Goal: Check status: Check status

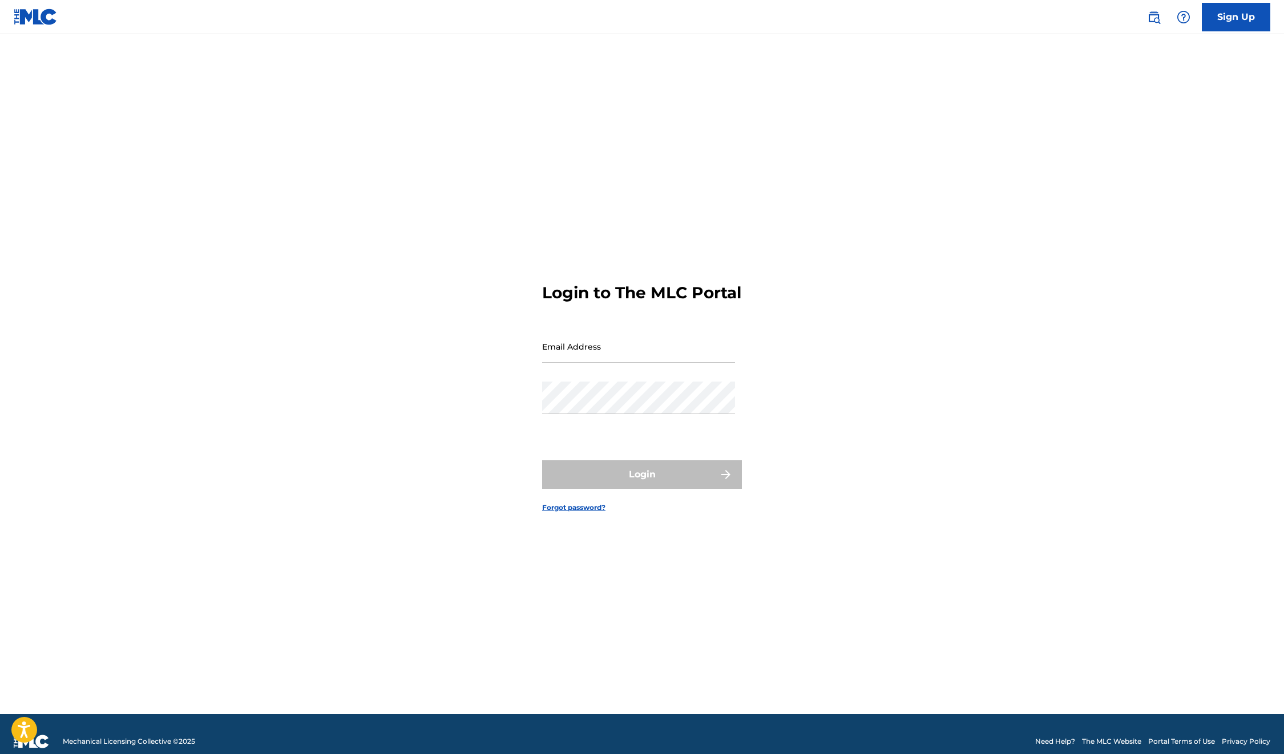
click at [559, 357] on input "Email Address" at bounding box center [638, 346] width 193 height 33
type input "[EMAIL_ADDRESS][DOMAIN_NAME]"
click at [657, 482] on button "Login" at bounding box center [642, 474] width 200 height 29
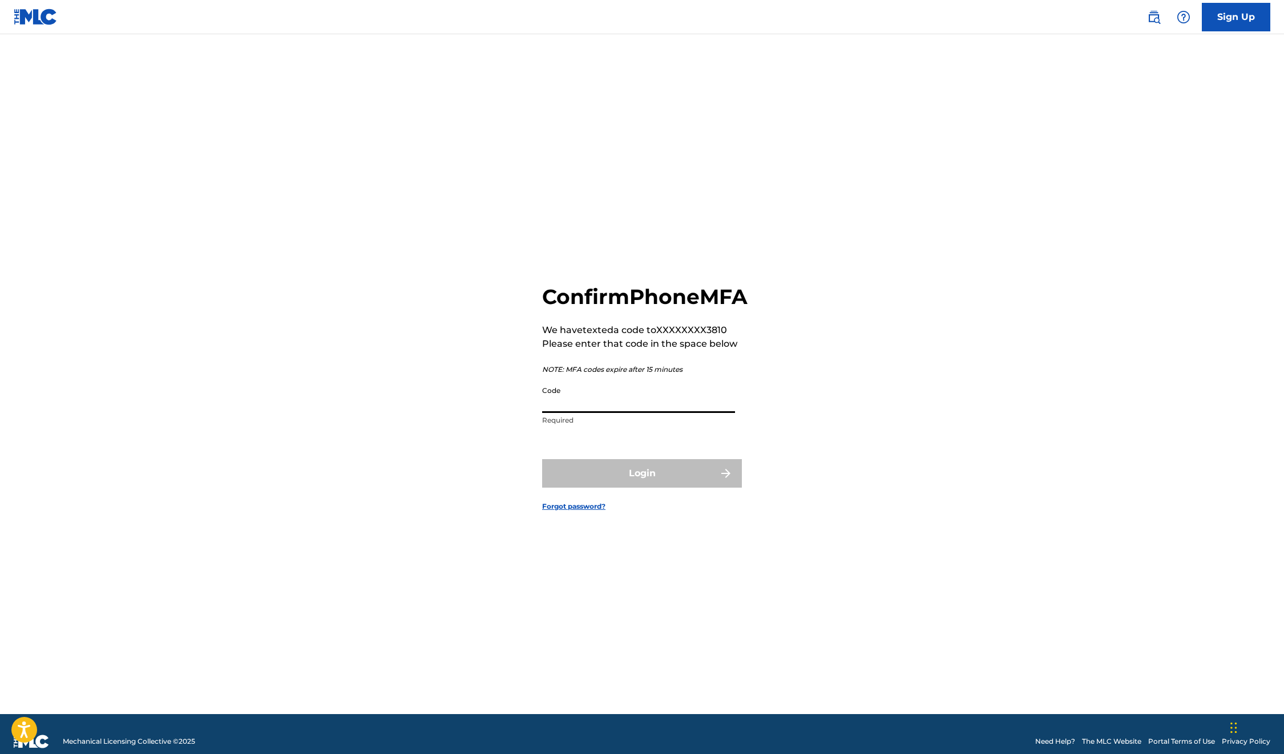
click at [584, 413] on input "Code" at bounding box center [638, 397] width 193 height 33
type input "710522"
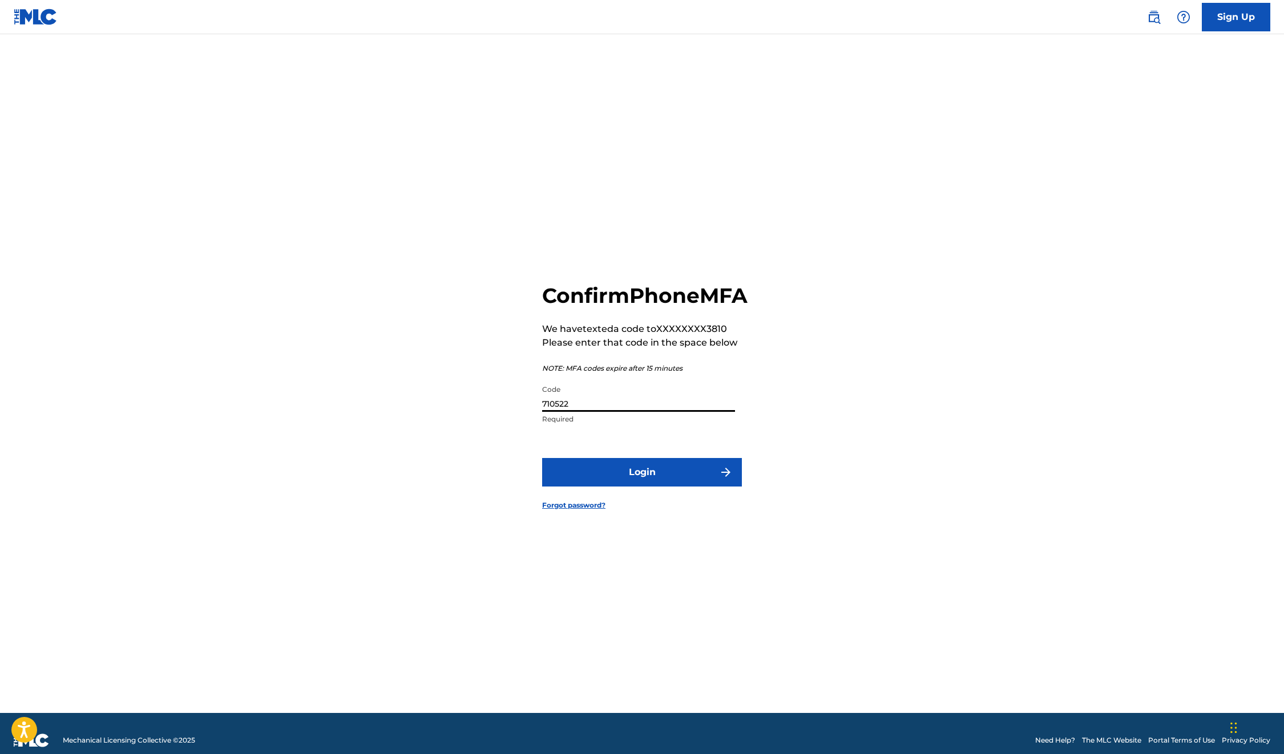
click at [645, 487] on button "Login" at bounding box center [642, 472] width 200 height 29
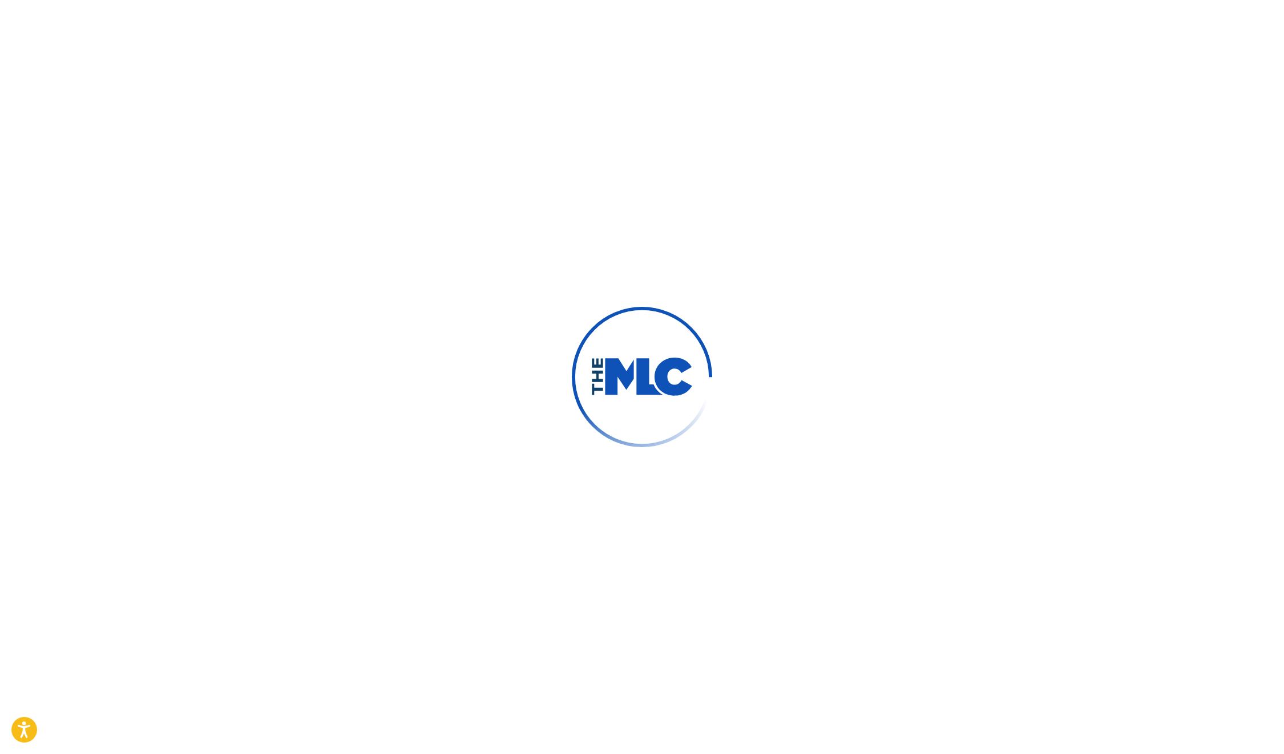
scroll to position [0, 0]
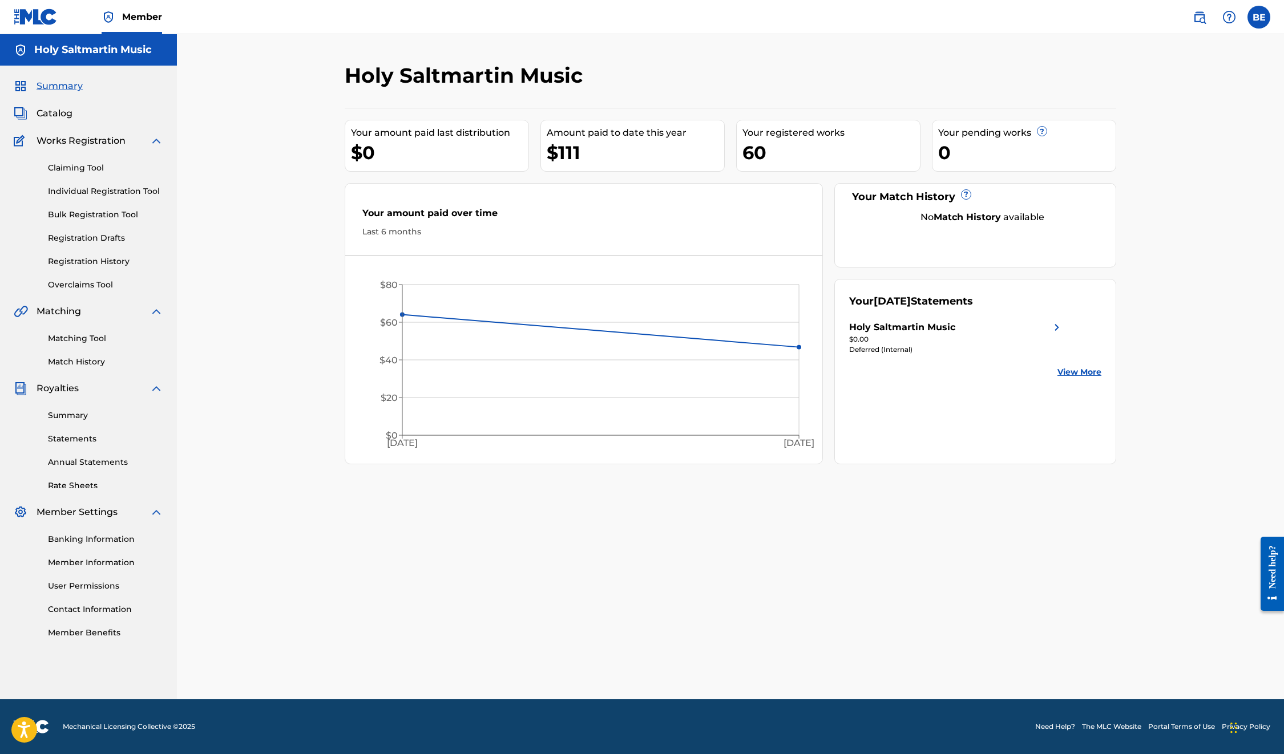
click at [1077, 371] on link "View More" at bounding box center [1079, 372] width 44 height 12
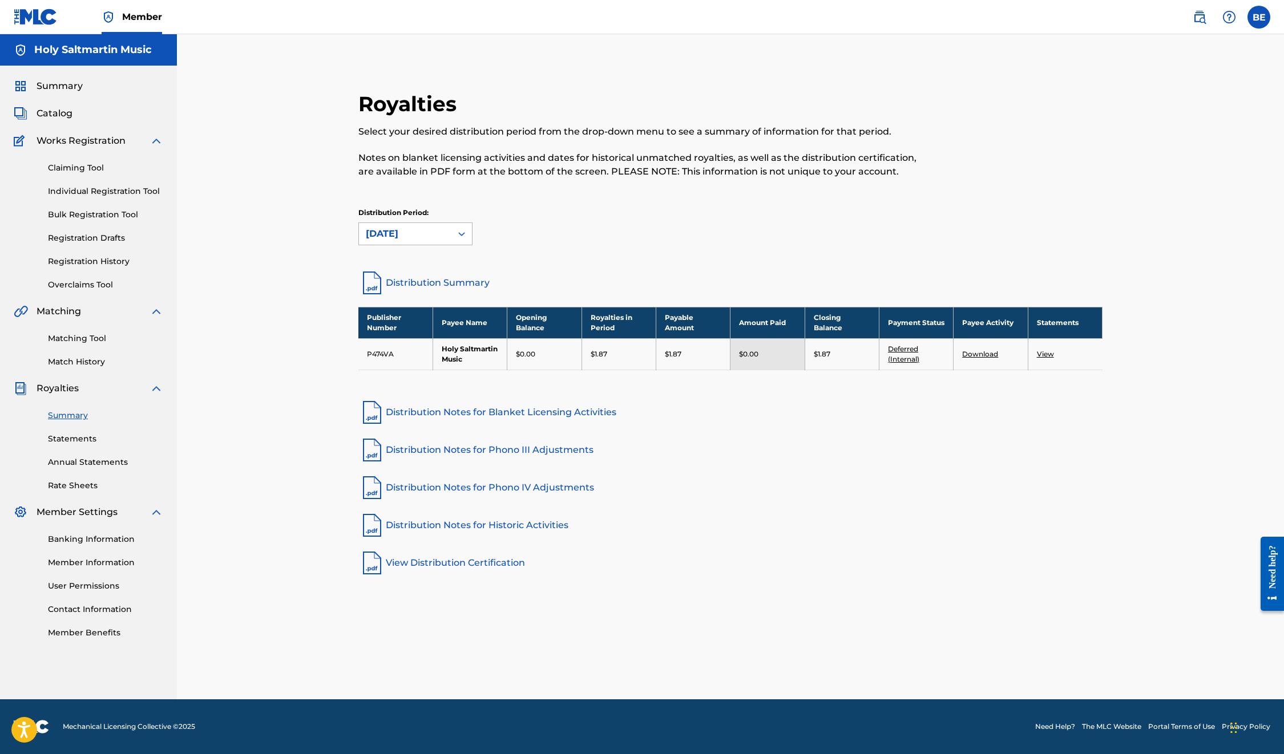
click at [460, 233] on icon at bounding box center [461, 234] width 7 height 4
click at [435, 290] on div "[DATE]" at bounding box center [415, 288] width 113 height 29
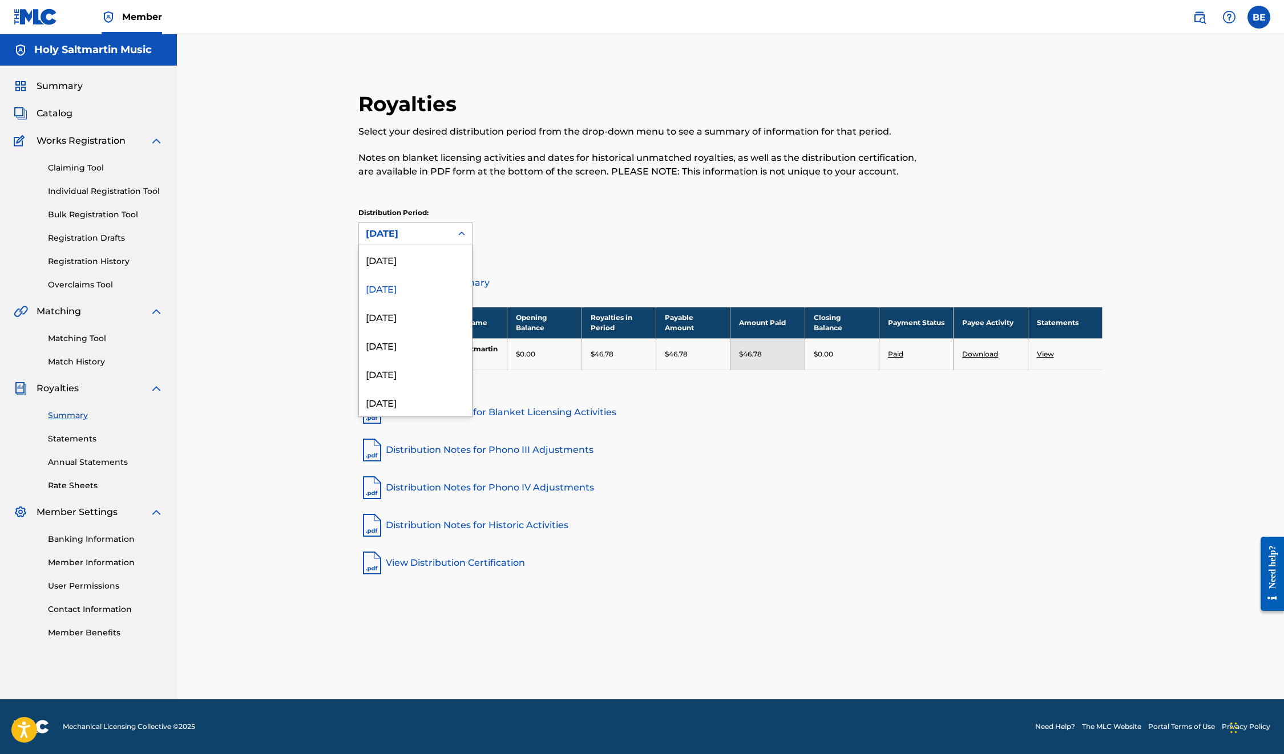
click at [460, 233] on icon at bounding box center [461, 234] width 7 height 4
drag, startPoint x: 427, startPoint y: 314, endPoint x: 499, endPoint y: 405, distance: 115.3
click at [427, 314] on div "[DATE]" at bounding box center [415, 316] width 113 height 29
click at [458, 233] on icon at bounding box center [461, 233] width 11 height 11
click at [423, 343] on div "[DATE]" at bounding box center [415, 345] width 113 height 29
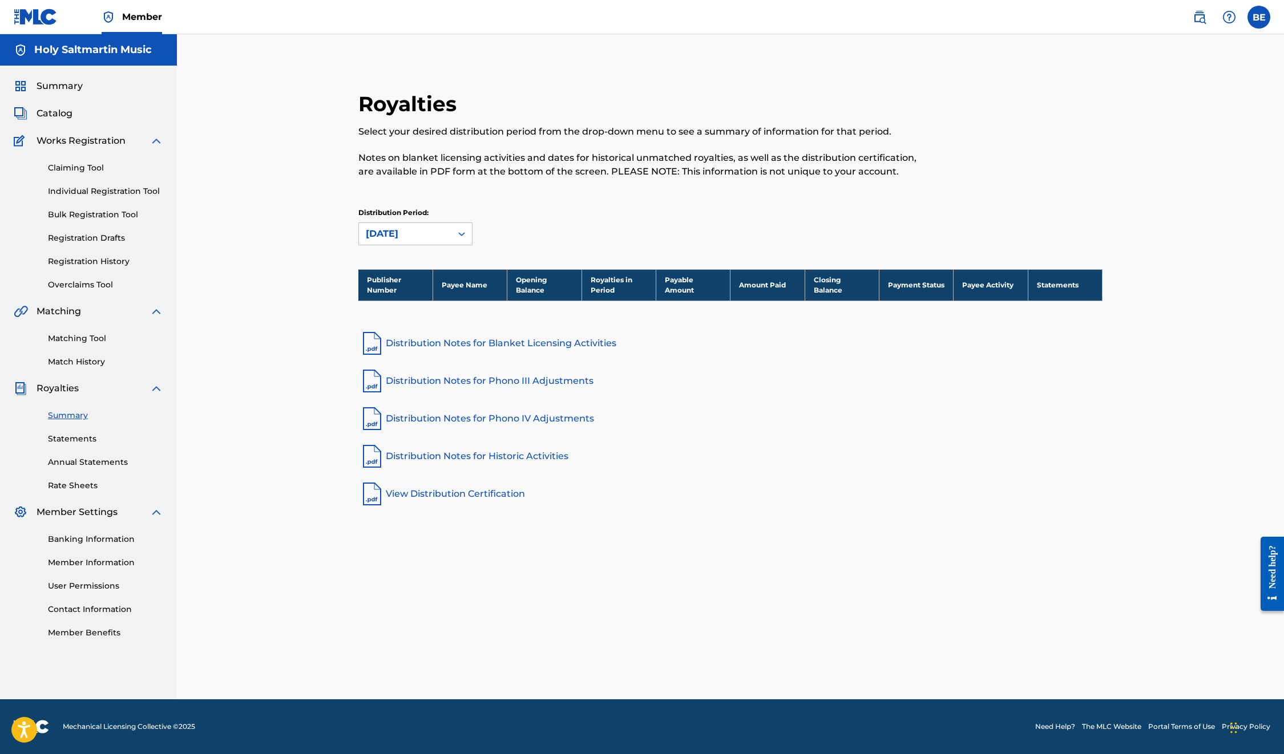
click at [461, 236] on icon at bounding box center [461, 233] width 11 height 11
drag, startPoint x: 436, startPoint y: 322, endPoint x: 593, endPoint y: 391, distance: 171.1
click at [436, 322] on div "[DATE]" at bounding box center [415, 316] width 113 height 29
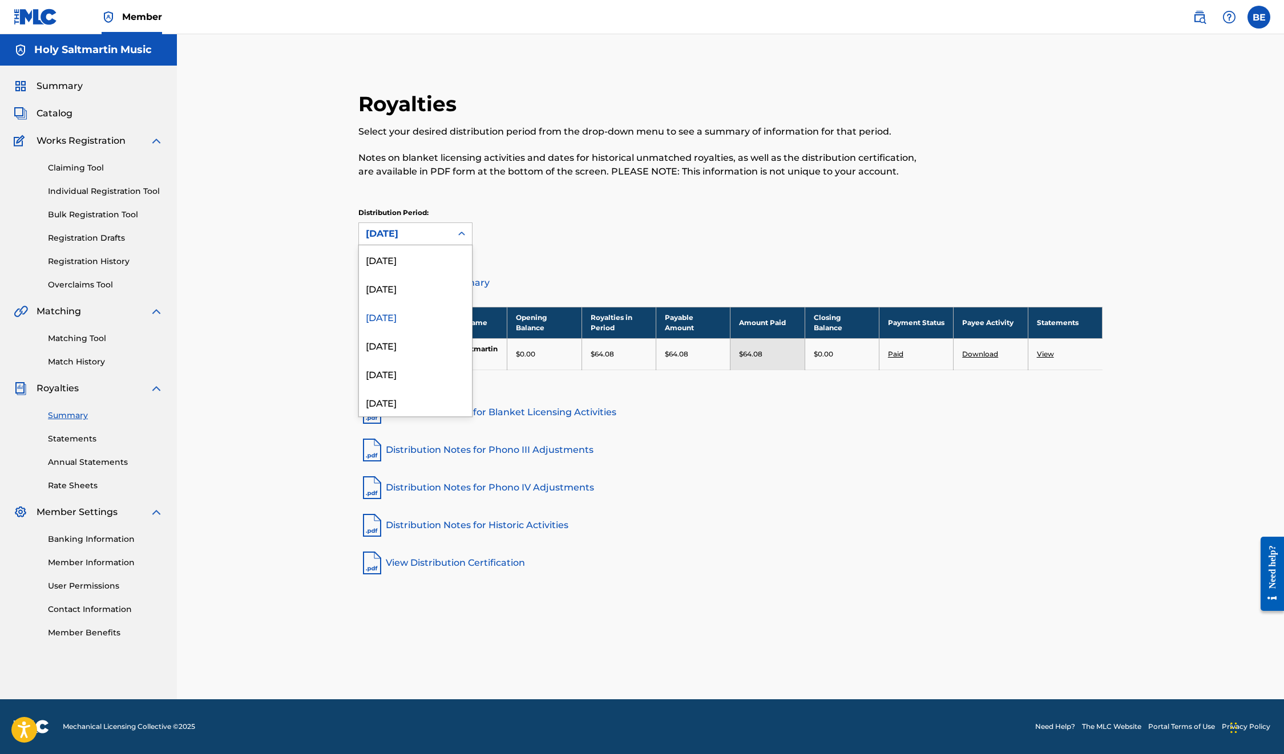
click at [459, 230] on icon at bounding box center [461, 233] width 11 height 11
click at [438, 289] on div "[DATE]" at bounding box center [415, 288] width 113 height 29
click at [459, 230] on icon at bounding box center [461, 233] width 11 height 11
drag, startPoint x: 442, startPoint y: 266, endPoint x: 584, endPoint y: 383, distance: 183.2
click at [443, 266] on div "[DATE]" at bounding box center [415, 259] width 113 height 29
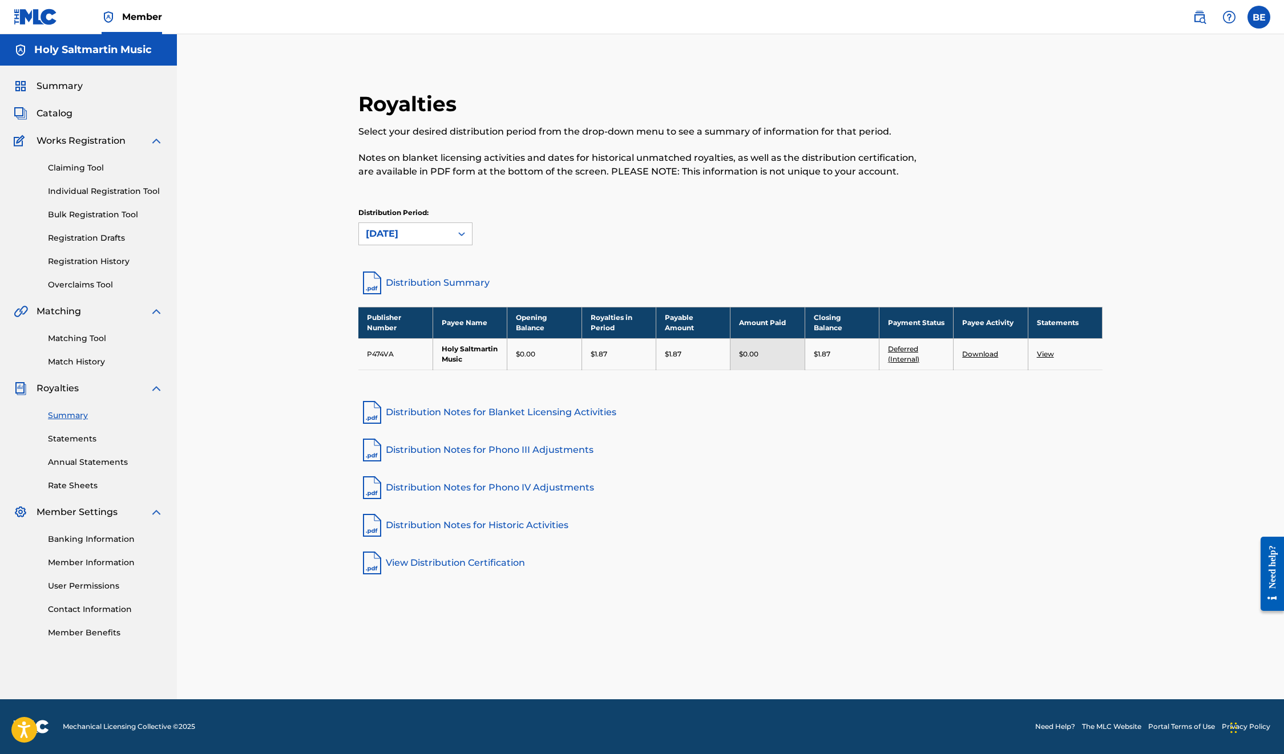
click at [431, 280] on link "Distribution Summary" at bounding box center [730, 282] width 744 height 27
click at [1261, 21] on label at bounding box center [1258, 17] width 23 height 23
click at [1259, 17] on input "BE [PERSON_NAME] [PERSON_NAME][EMAIL_ADDRESS][DOMAIN_NAME] Notification Prefere…" at bounding box center [1259, 17] width 0 height 0
click at [1145, 161] on p "Log out" at bounding box center [1148, 161] width 27 height 10
click at [1259, 17] on input "BE [PERSON_NAME] [PERSON_NAME][EMAIL_ADDRESS][DOMAIN_NAME] Notification Prefere…" at bounding box center [1259, 17] width 0 height 0
